Goal: Task Accomplishment & Management: Manage account settings

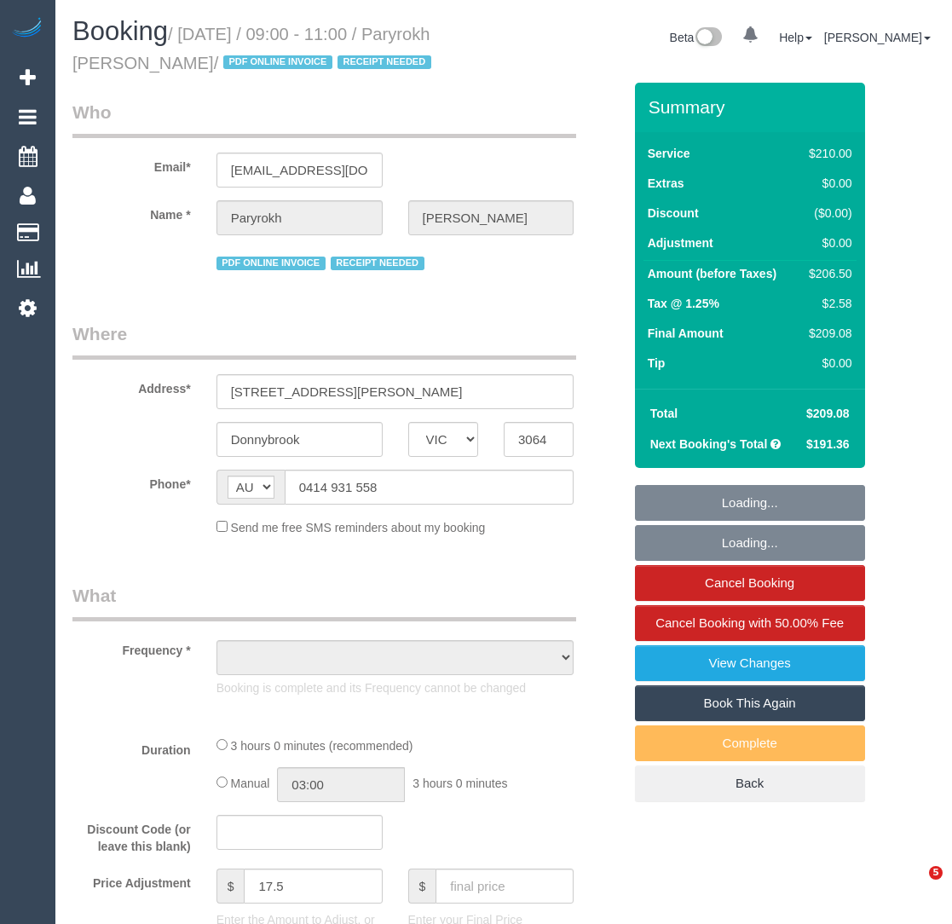
select select "VIC"
select select "string:stripe-pm_1RIkwB2GScqysDRVO7FxyKXl"
select select "number:29"
select select "number:14"
select select "number:19"
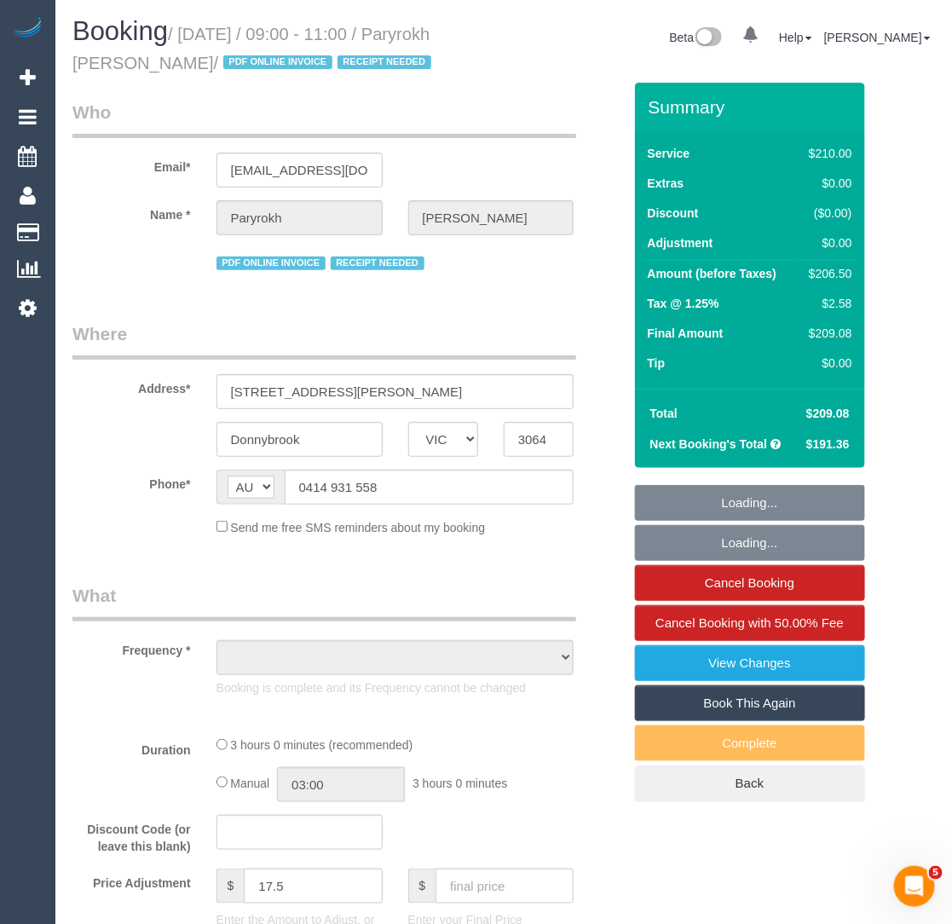
select select "number:22"
select select "number:34"
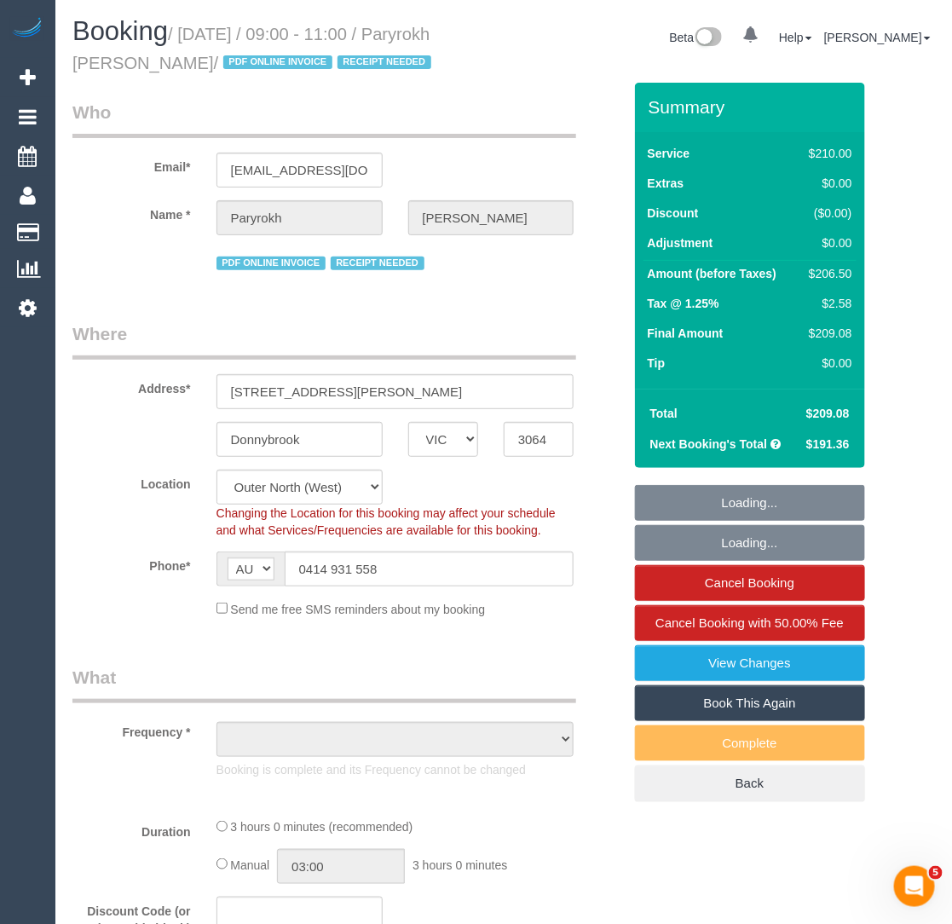
select select "object:758"
select select "180"
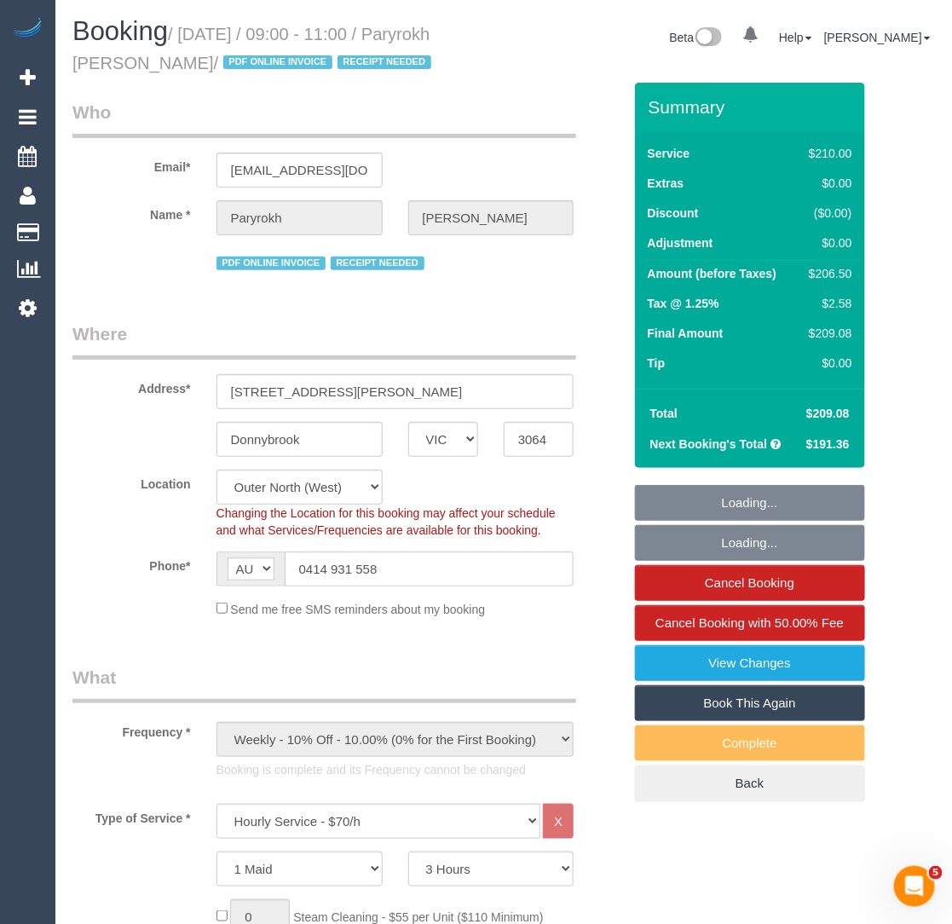
select select "object:1341"
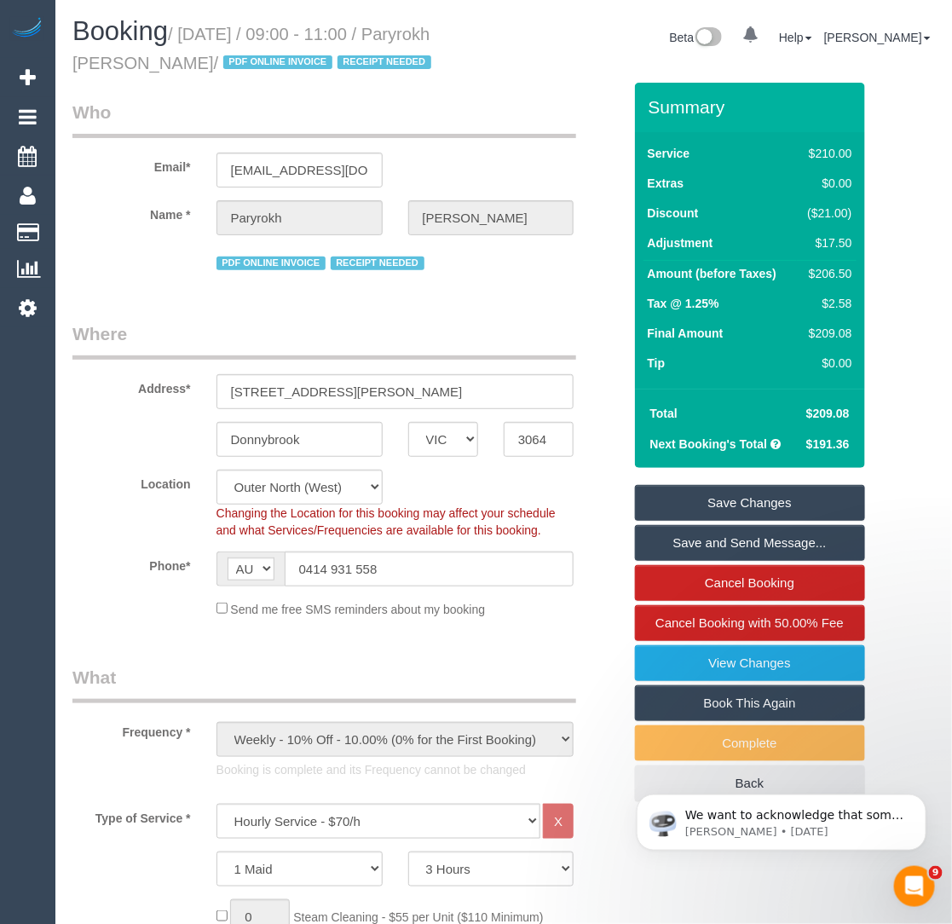
drag, startPoint x: 240, startPoint y: 63, endPoint x: 73, endPoint y: 68, distance: 166.3
click at [73, 68] on small "/ September 19, 2025 / 09:00 - 11:00 / Paryrokh Ghashghaee / PDF ONLINE INVOICE…" at bounding box center [254, 49] width 364 height 48
copy small "Paryrokh Ghashghaee"
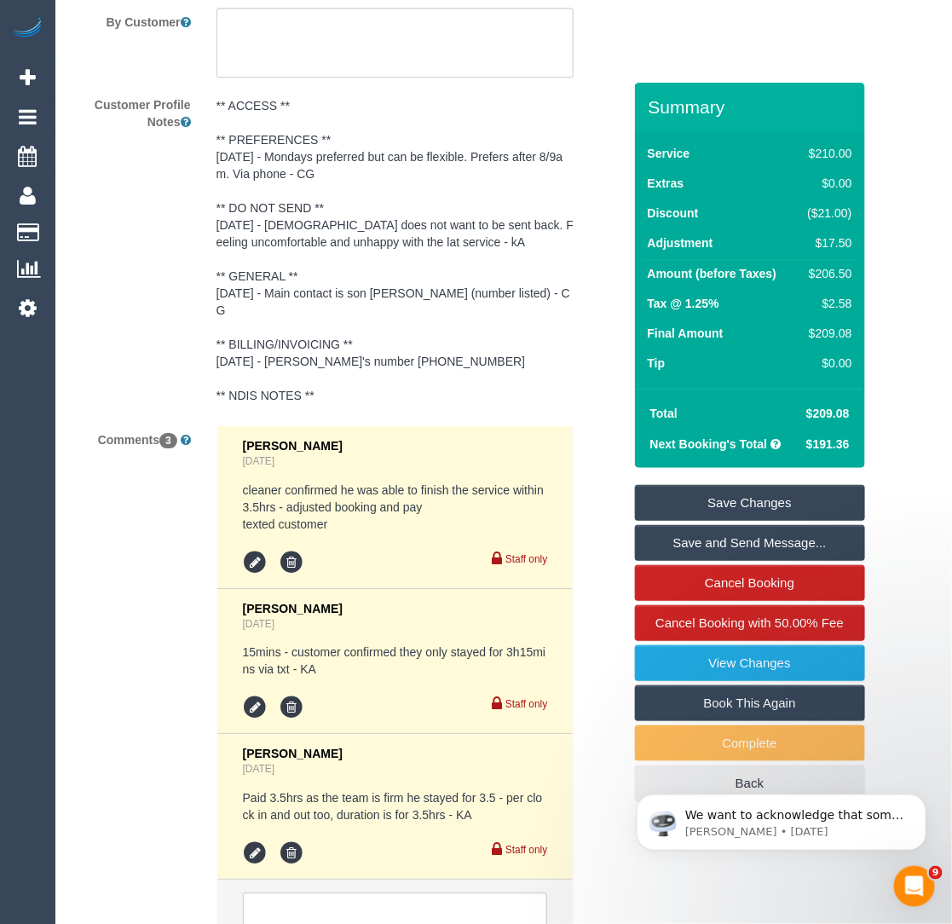
scroll to position [3327, 0]
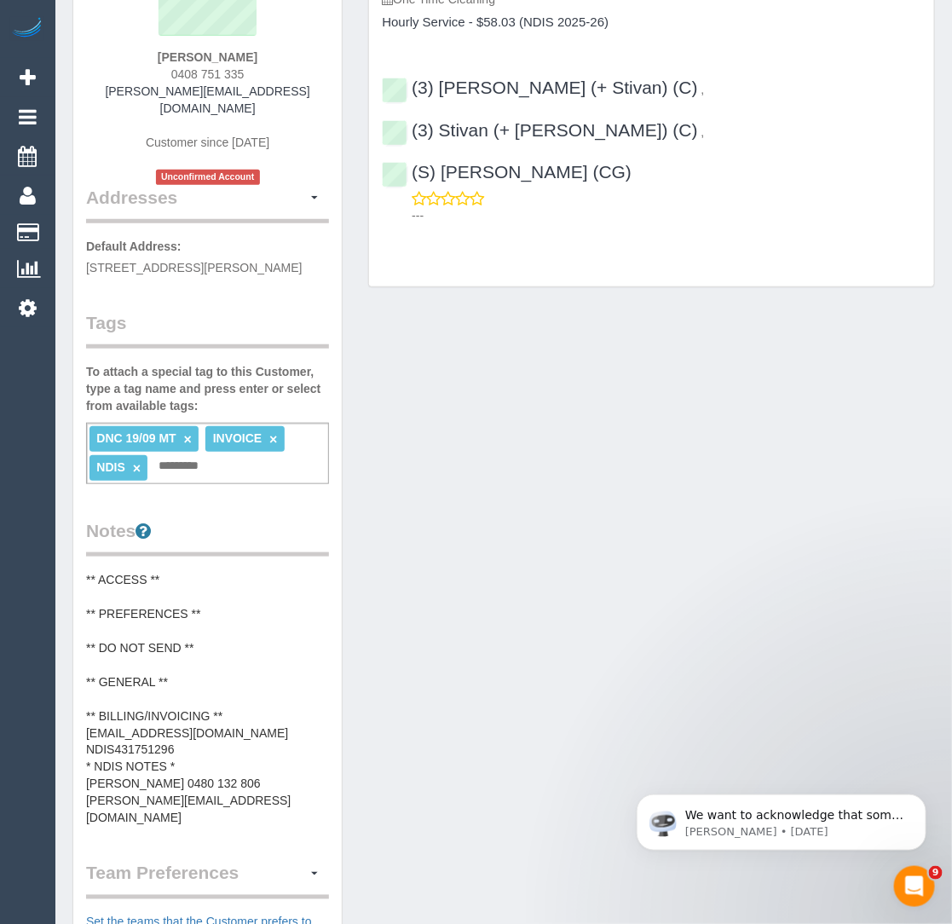
scroll to position [211, 0]
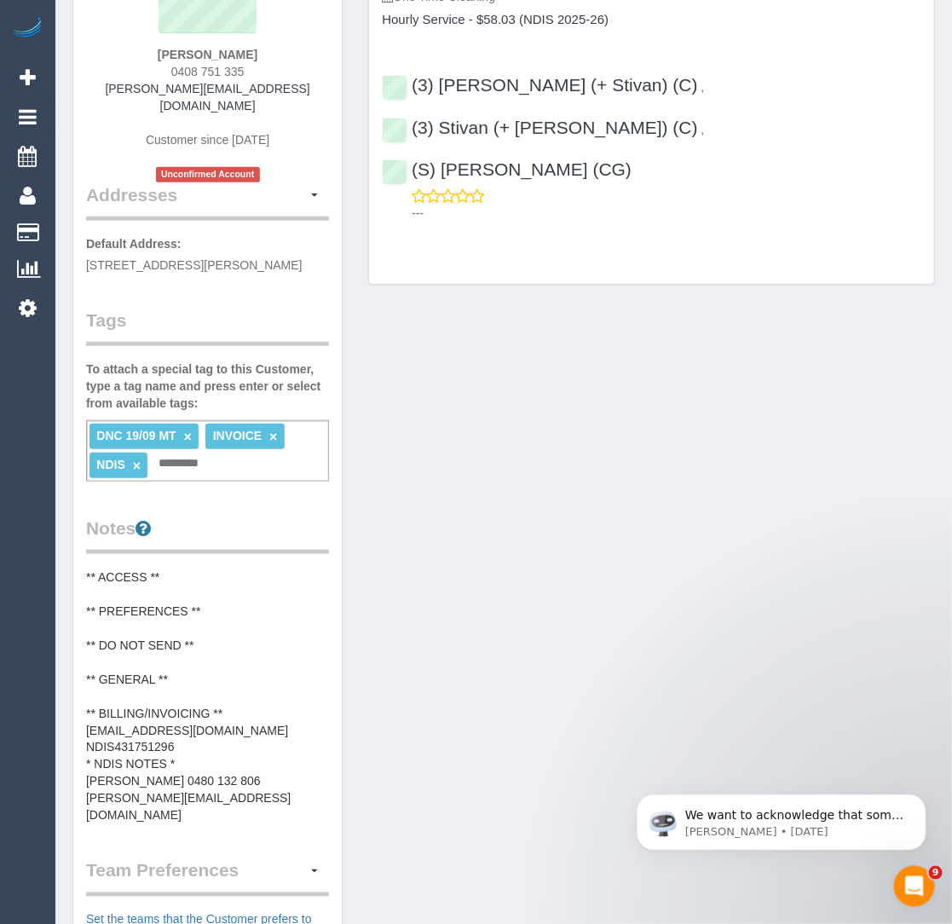
click at [365, 713] on div "Customer Info Edit Contact Info Send Message Email Preferences Special Sales Ta…" at bounding box center [504, 573] width 888 height 1442
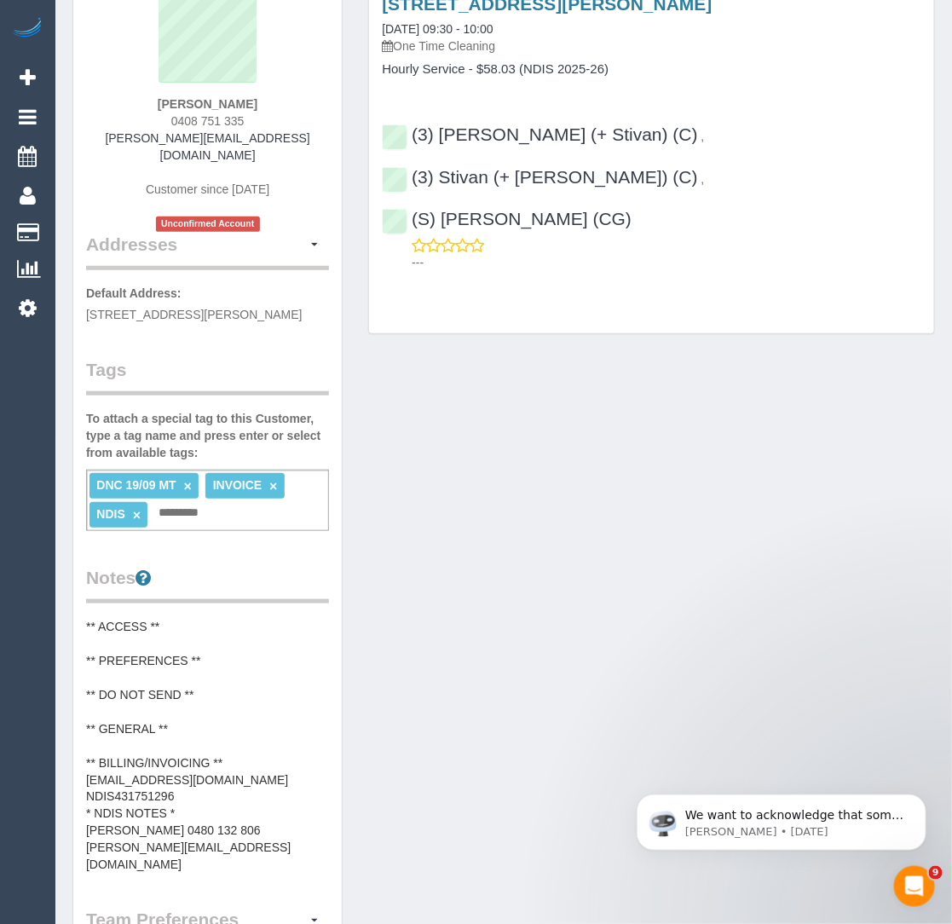
click at [159, 908] on legend "Team Preferences Manage Preferences" at bounding box center [207, 927] width 243 height 38
click at [199, 815] on pre "** ACCESS ** ** PREFERENCES ** ** DO NOT SEND ** ** GENERAL ** ** BILLING/INVOI…" at bounding box center [207, 746] width 243 height 256
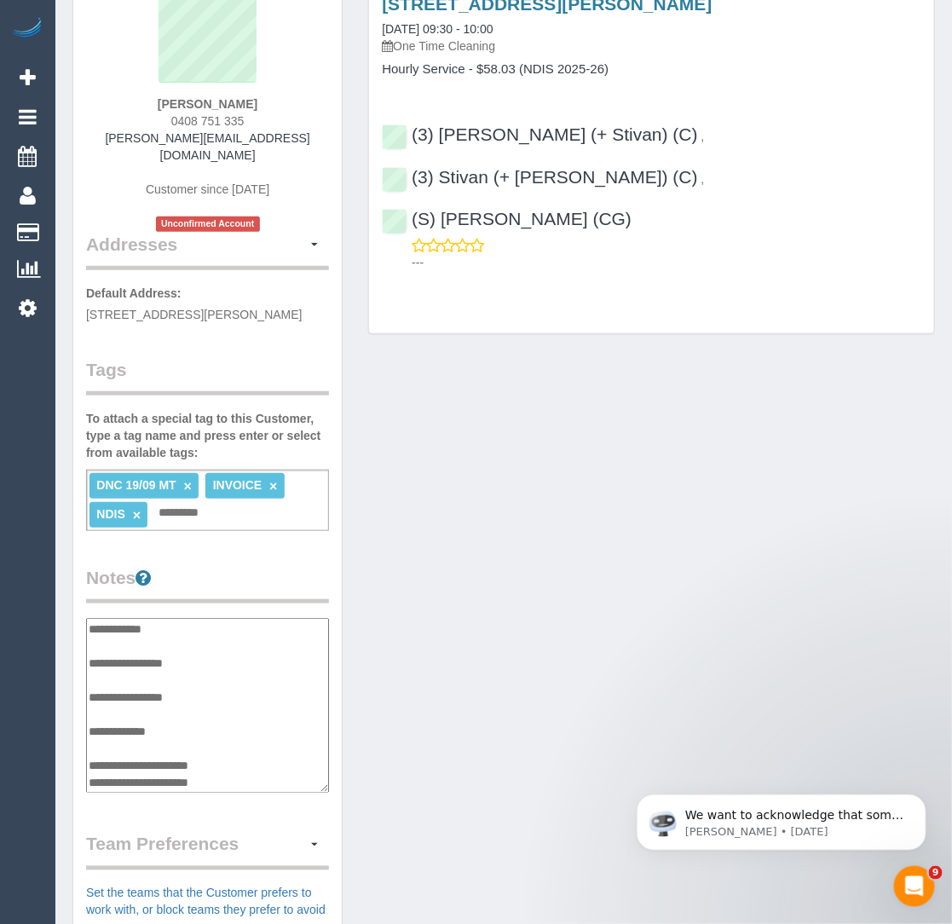
scroll to position [68, 0]
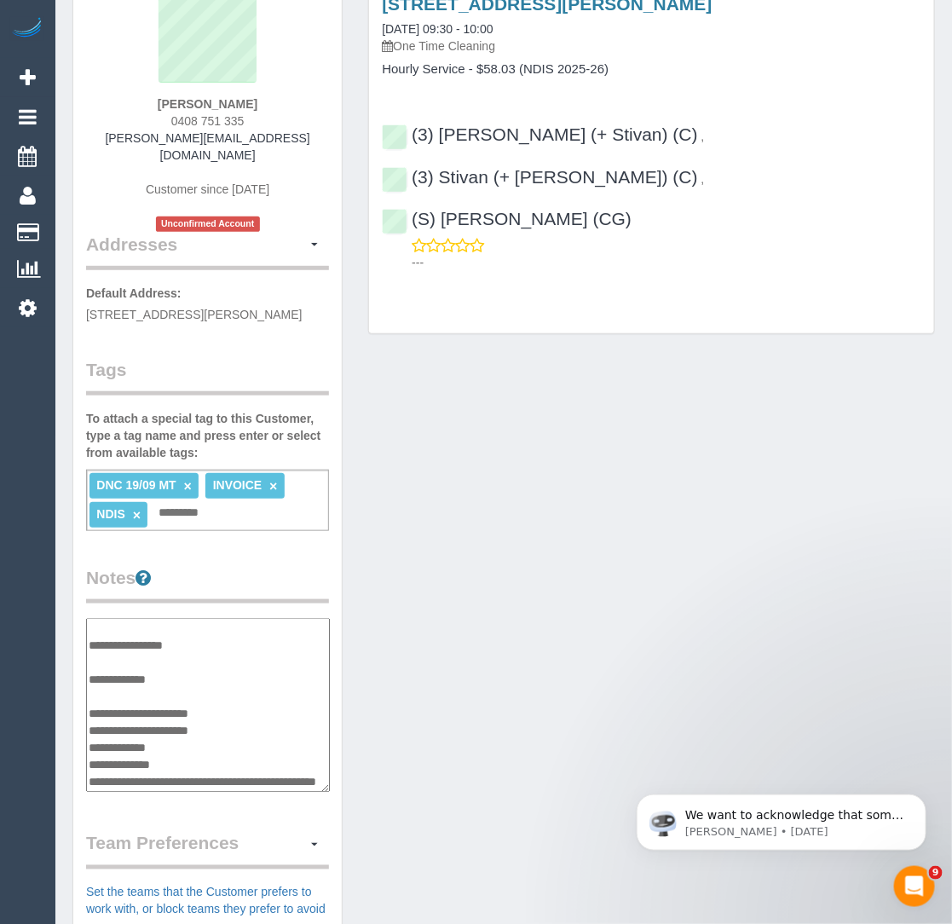
drag, startPoint x: 261, startPoint y: 754, endPoint x: 89, endPoint y: 759, distance: 172.2
click at [88, 759] on textarea "**********" at bounding box center [208, 705] width 244 height 175
